Goal: Task Accomplishment & Management: Use online tool/utility

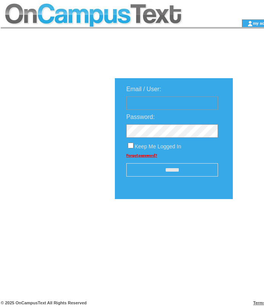
type input "**********"
click at [175, 168] on input "******" at bounding box center [172, 169] width 92 height 13
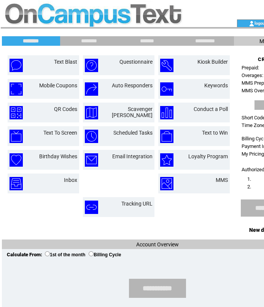
click at [25, 219] on div "Text Blast Questionnaire Kiosk Builder Mobile Coupons" at bounding box center [118, 142] width 228 height 182
click at [189, 207] on td at bounding box center [194, 206] width 75 height 23
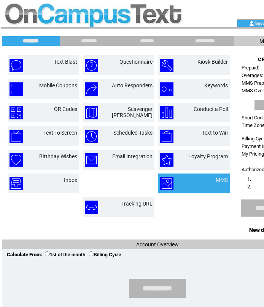
click at [193, 182] on td at bounding box center [179, 183] width 38 height 13
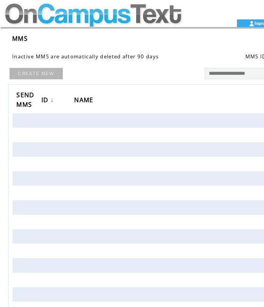
click at [143, 12] on td at bounding box center [105, 9] width 209 height 19
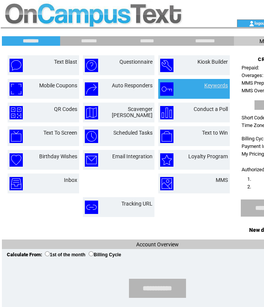
click at [220, 86] on link "Keywords" at bounding box center [216, 85] width 24 height 6
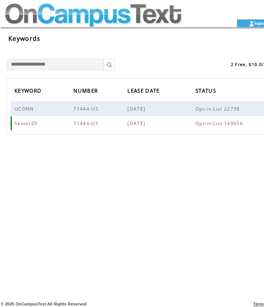
click at [30, 125] on span "Senior25" at bounding box center [26, 123] width 25 height 6
click at [23, 124] on span "Senior25" at bounding box center [26, 123] width 25 height 6
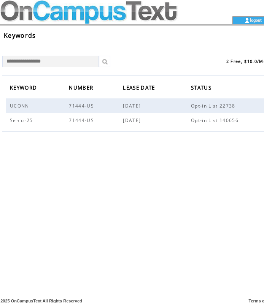
scroll to position [3, 0]
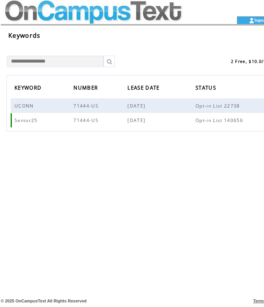
click at [34, 120] on span "Senior25" at bounding box center [26, 120] width 25 height 6
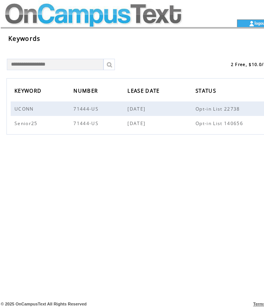
scroll to position [3, 0]
